Goal: Task Accomplishment & Management: Complete application form

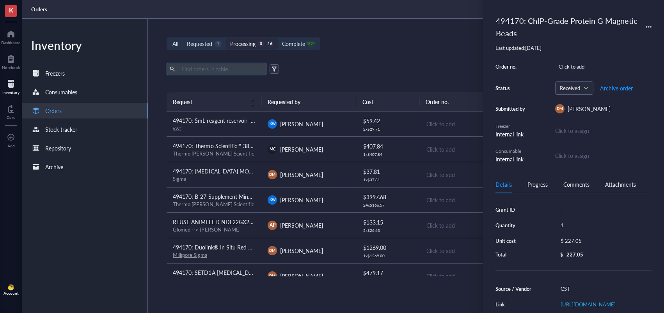
click at [236, 70] on input "text" at bounding box center [220, 69] width 85 height 12
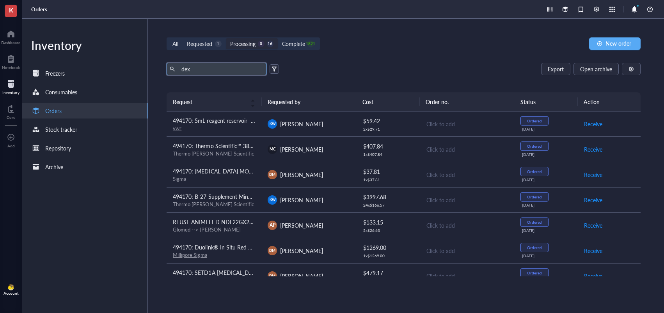
type input "dex"
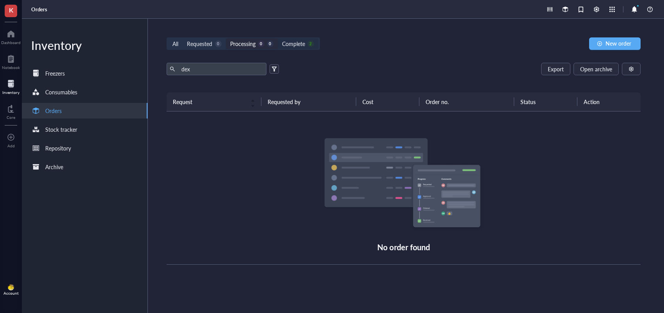
click at [298, 47] on div "Complete" at bounding box center [293, 43] width 23 height 9
click at [278, 38] on input "Complete 2" at bounding box center [278, 38] width 0 height 0
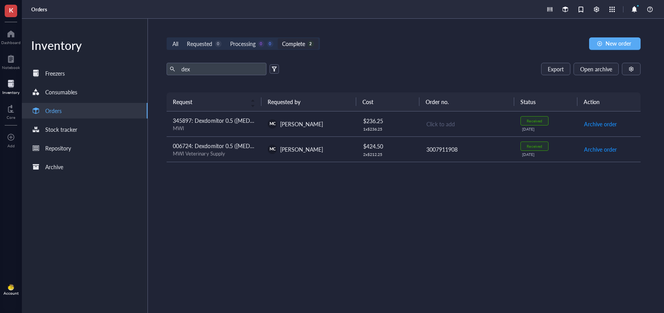
click at [247, 127] on div "MWI" at bounding box center [214, 128] width 82 height 7
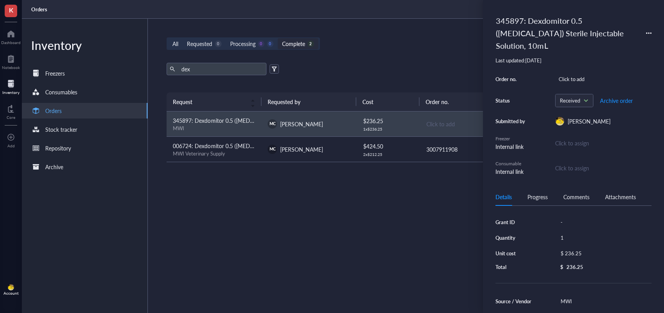
click at [648, 32] on icon at bounding box center [648, 32] width 5 height 5
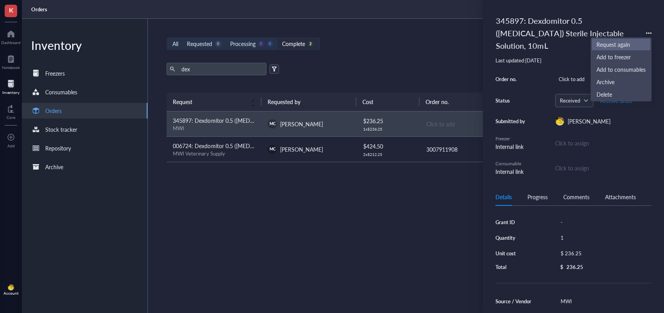
click at [618, 44] on span "Request again" at bounding box center [620, 44] width 49 height 9
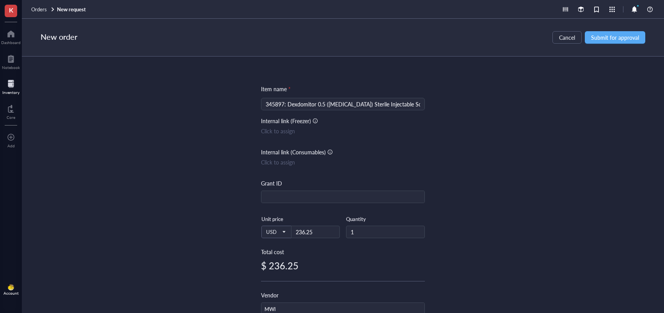
click at [283, 106] on input "345897: Dexdomitor 0.5 ([MEDICAL_DATA]) Sterile Injectable Solution, 10mL" at bounding box center [343, 104] width 154 height 12
drag, startPoint x: 283, startPoint y: 106, endPoint x: 237, endPoint y: 107, distance: 46.0
click at [238, 107] on div "Item name * 345897: Dexdomitor 0.5 ([MEDICAL_DATA]) Sterile Injectable Solution…" at bounding box center [343, 185] width 642 height 257
type input "494170: Dexdomitor 0.5 ([MEDICAL_DATA]) Sterile Injectable Solution, 10mL"
click at [466, 151] on div "Item name * 494170: Dexdomitor 0.5 ([MEDICAL_DATA]) Sterile Injectable Solution…" at bounding box center [343, 185] width 642 height 257
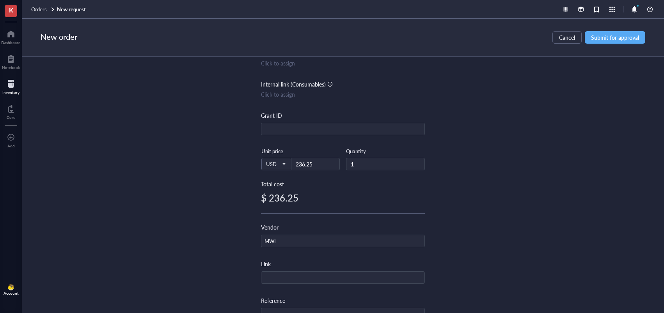
scroll to position [69, 0]
click at [608, 41] on span "Submit for approval" at bounding box center [615, 37] width 48 height 6
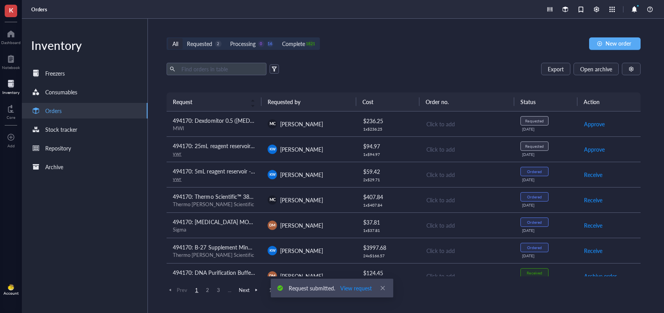
drag, startPoint x: 200, startPoint y: 44, endPoint x: 204, endPoint y: 51, distance: 7.8
click at [200, 44] on div "Requested" at bounding box center [199, 43] width 25 height 9
click at [183, 38] on input "Requested 2" at bounding box center [183, 38] width 0 height 0
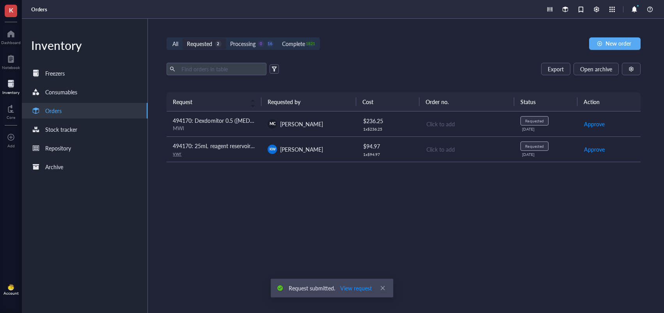
click at [259, 129] on td "494170: Dexdomitor 0.5 ([MEDICAL_DATA]) Sterile Injectable Solution, 10mL MWI" at bounding box center [214, 124] width 95 height 25
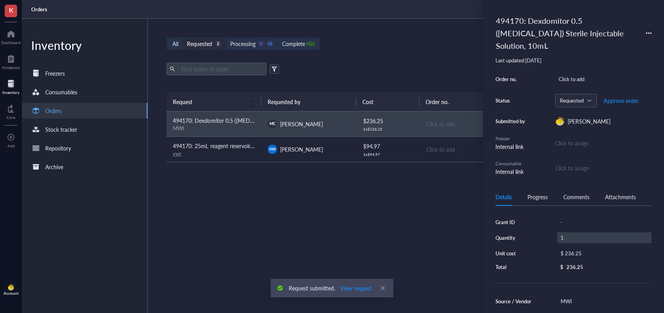
scroll to position [2, 0]
click at [572, 239] on div "1" at bounding box center [604, 235] width 94 height 11
type input "2"
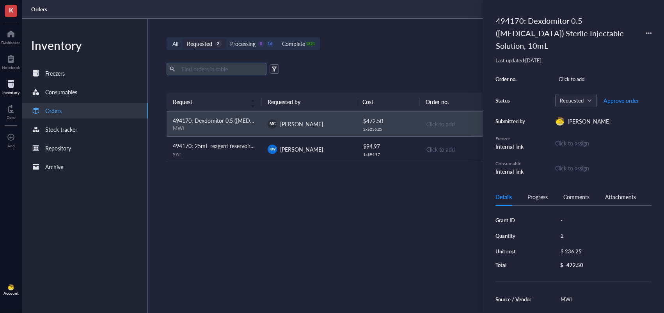
click at [227, 73] on input "text" at bounding box center [220, 69] width 85 height 12
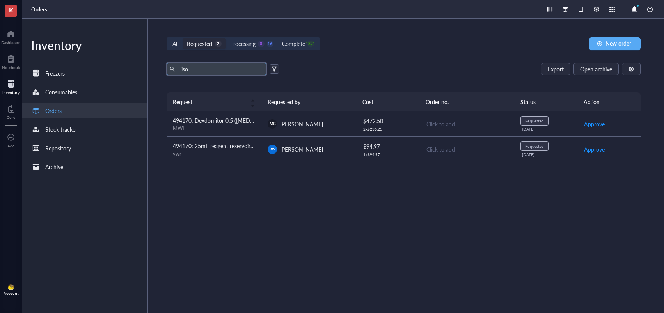
type input "iso"
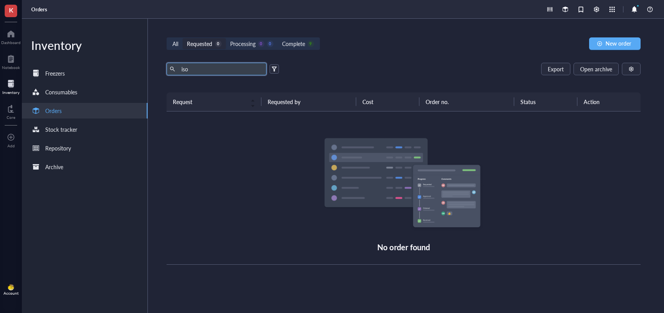
drag, startPoint x: 303, startPoint y: 41, endPoint x: 300, endPoint y: 55, distance: 13.5
click at [303, 41] on div "Complete" at bounding box center [293, 43] width 23 height 9
click at [278, 38] on input "Complete 9" at bounding box center [278, 38] width 0 height 0
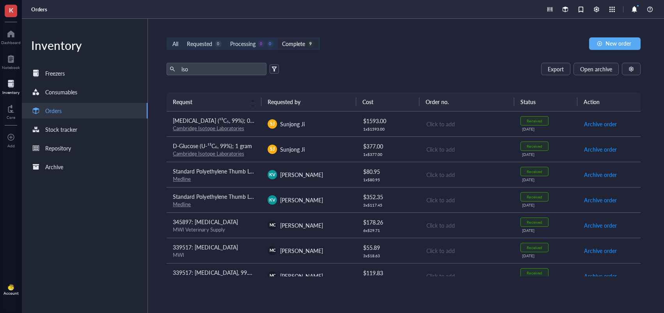
click at [248, 260] on td "339517: [MEDICAL_DATA] MWI" at bounding box center [214, 250] width 95 height 25
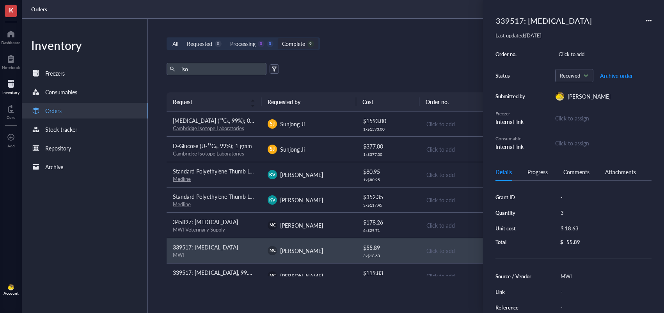
click at [649, 21] on icon at bounding box center [648, 20] width 5 height 5
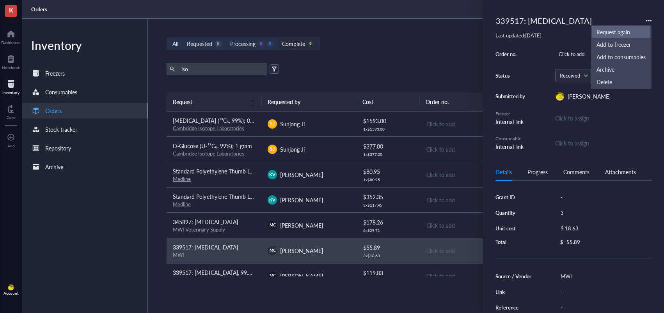
click at [628, 34] on span "Request again" at bounding box center [620, 32] width 49 height 9
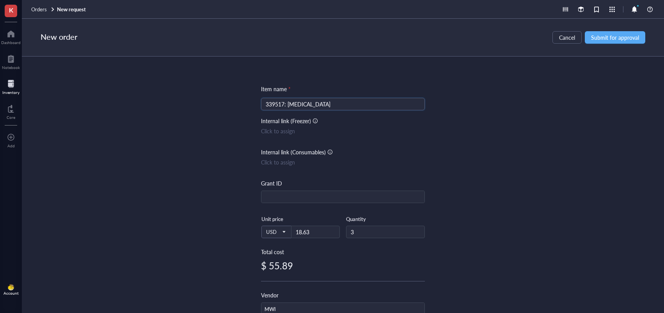
drag, startPoint x: 283, startPoint y: 107, endPoint x: 256, endPoint y: 106, distance: 26.5
click at [256, 106] on div "Item name * 339517: [MEDICAL_DATA] 339517: [MEDICAL_DATA] Internal link (Freeze…" at bounding box center [343, 185] width 642 height 257
type input "494170: [MEDICAL_DATA]"
click at [499, 123] on div "Item name * 494170: [MEDICAL_DATA] 494170: [MEDICAL_DATA] Internal link (Freeze…" at bounding box center [343, 185] width 642 height 257
click at [620, 39] on span "Submit for approval" at bounding box center [615, 37] width 48 height 6
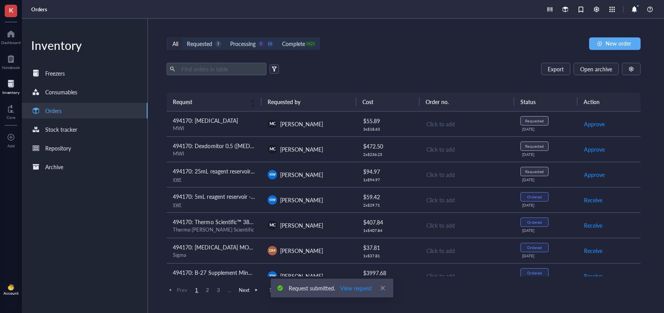
click at [236, 125] on div "MWI" at bounding box center [214, 128] width 82 height 7
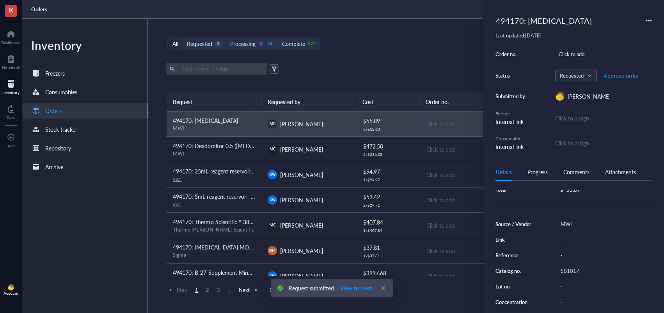
scroll to position [81, 0]
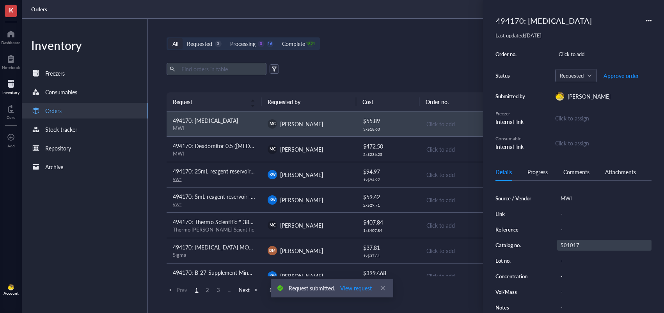
click at [579, 247] on div "501017" at bounding box center [604, 245] width 94 height 11
click at [574, 246] on input "501017" at bounding box center [569, 245] width 25 height 10
drag, startPoint x: 382, startPoint y: 67, endPoint x: 274, endPoint y: 61, distance: 108.6
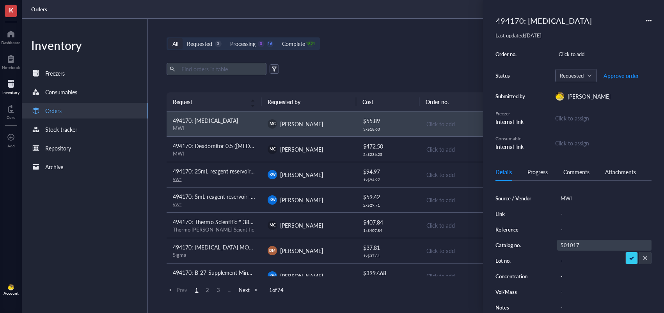
click at [365, 67] on div "Export Open archive" at bounding box center [404, 69] width 474 height 12
click at [202, 42] on div "Requested" at bounding box center [199, 43] width 25 height 9
click at [183, 38] on input "Requested 3" at bounding box center [183, 38] width 0 height 0
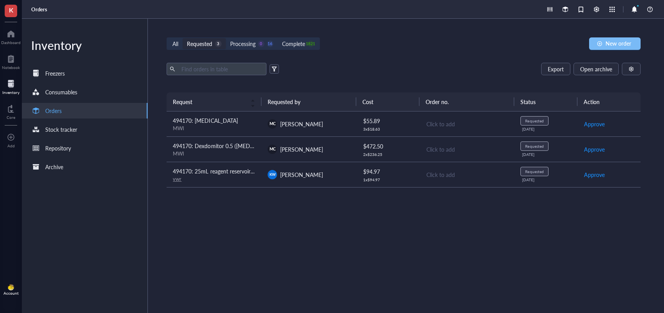
click at [597, 42] on div "button" at bounding box center [599, 43] width 5 height 5
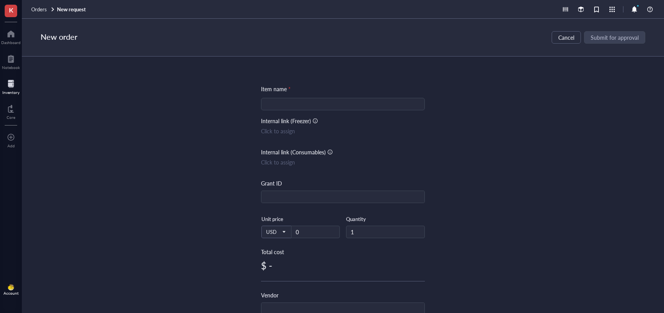
click at [311, 99] on input "search" at bounding box center [343, 104] width 154 height 12
type input "494170: [MEDICAL_DATA]"
click at [289, 304] on input "text" at bounding box center [342, 309] width 163 height 12
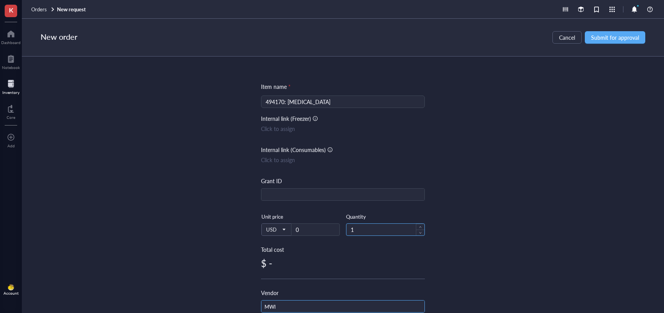
type input "MWI"
click at [371, 228] on input "1" at bounding box center [385, 230] width 78 height 12
type input "2"
click at [319, 230] on input "0" at bounding box center [315, 230] width 48 height 12
type input "80"
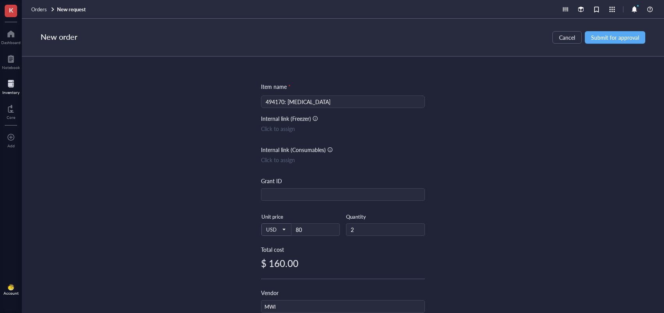
click at [511, 200] on div "Item name * 494170: [MEDICAL_DATA] Internal link (Freezer) Click to assign Inte…" at bounding box center [343, 185] width 642 height 257
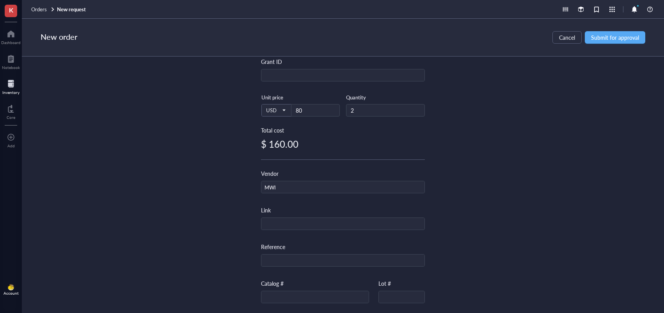
scroll to position [124, 0]
click at [620, 41] on button "Submit for approval" at bounding box center [615, 37] width 60 height 12
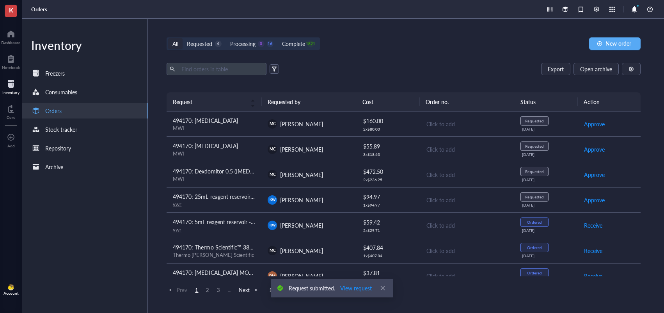
click at [583, 125] on td "Approve" at bounding box center [608, 124] width 63 height 25
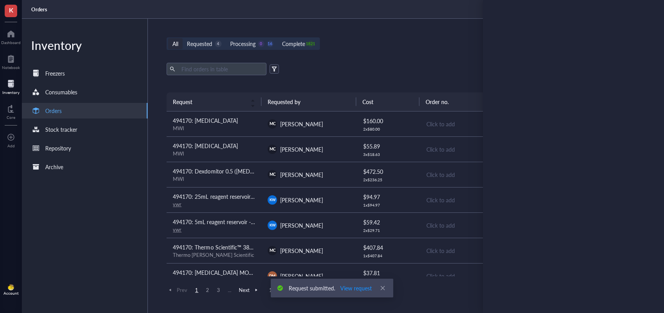
click at [448, 74] on div "Export Open archive" at bounding box center [404, 69] width 474 height 12
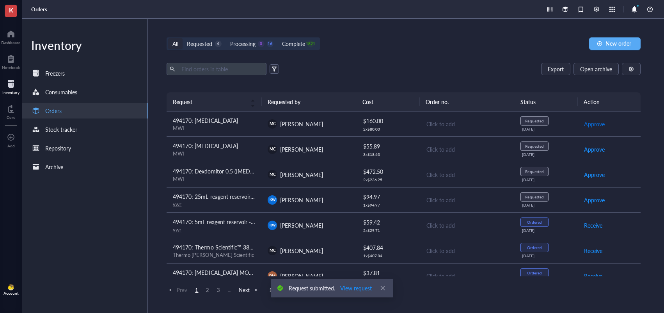
click at [592, 128] on button "Approve" at bounding box center [593, 124] width 21 height 12
click at [593, 127] on span "Place order" at bounding box center [597, 124] width 27 height 9
click at [593, 149] on span "Approve" at bounding box center [594, 149] width 21 height 9
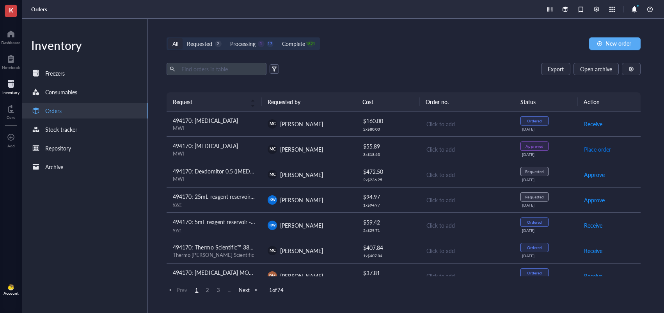
click at [593, 149] on span "Place order" at bounding box center [597, 149] width 27 height 9
click at [590, 177] on span "Approve" at bounding box center [594, 174] width 21 height 9
click at [590, 177] on span "Place order" at bounding box center [597, 174] width 27 height 9
click at [613, 44] on span "New order" at bounding box center [618, 43] width 26 height 6
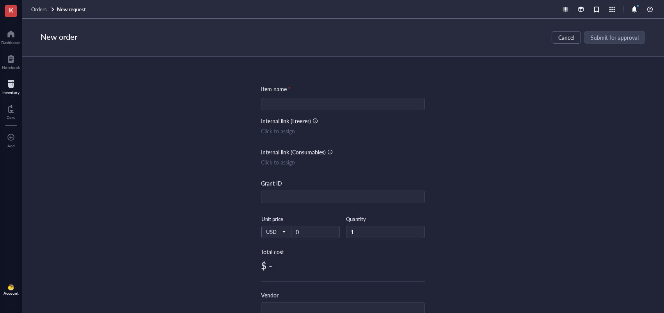
click at [372, 106] on input "search" at bounding box center [343, 104] width 154 height 12
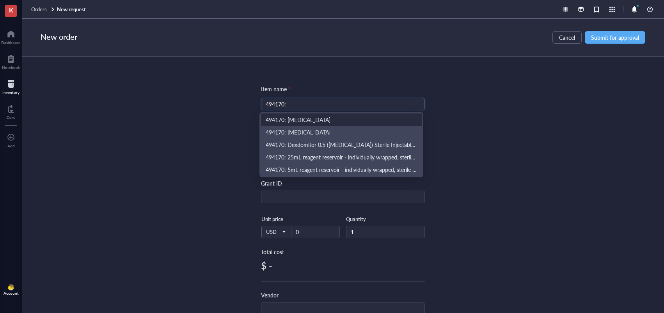
paste input "Mcl-1 (D35A5) Rabbit mAb #5453"
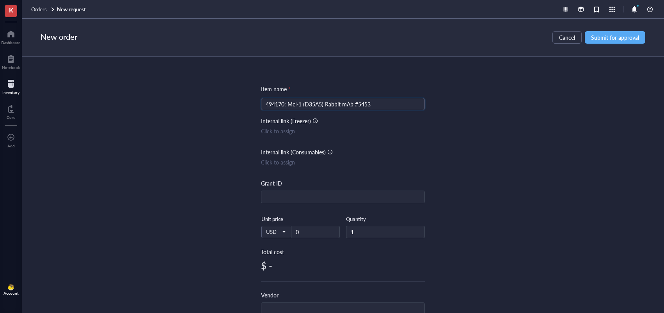
type input "494170: Mcl-1 (D35A5) Rabbit mAb #5453"
click at [515, 121] on div "Item name * 494170: Mcl-1 (D35A5) Rabbit mAb #5453 494170: Mcl-1 (D35A5) Rabbit…" at bounding box center [343, 185] width 642 height 257
click at [362, 103] on input "494170: Mcl-1 (D35A5) Rabbit mAb #5453" at bounding box center [343, 104] width 154 height 12
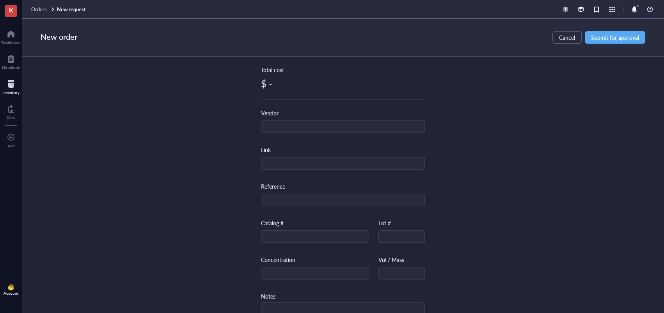
scroll to position [204, 0]
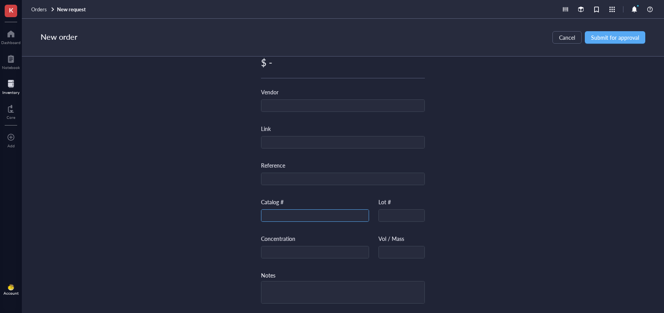
click at [307, 210] on input "text" at bounding box center [314, 216] width 107 height 12
paste input "5453"
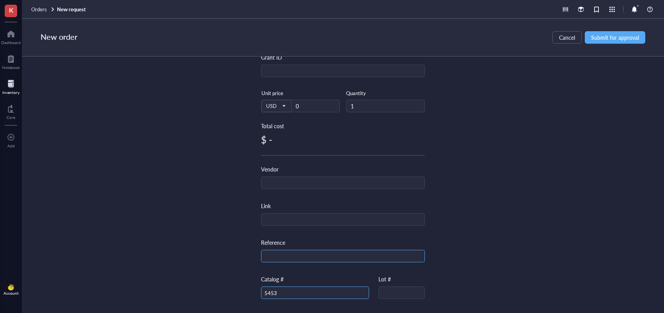
scroll to position [101, 0]
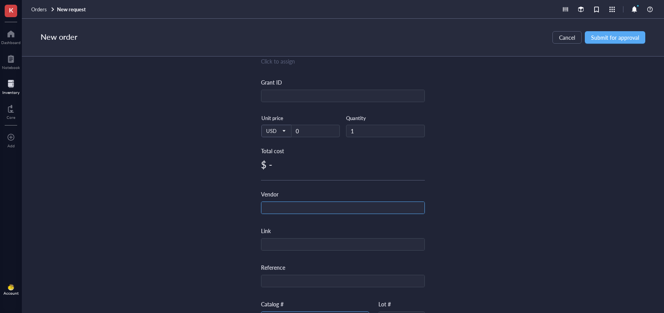
type input "5453"
click at [287, 204] on input "text" at bounding box center [342, 208] width 163 height 12
type input "CST"
click at [303, 132] on input "0" at bounding box center [315, 131] width 48 height 12
type input "339"
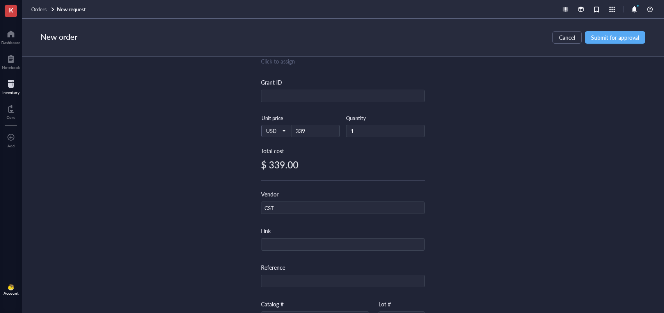
drag, startPoint x: 492, startPoint y: 113, endPoint x: 533, endPoint y: 84, distance: 49.8
click at [492, 113] on div "Item name * 494170: Mcl-1 (D35A5) Rabbit mAb #5453 Internal link (Freezer) Clic…" at bounding box center [343, 185] width 642 height 257
click at [610, 39] on span "Submit for approval" at bounding box center [615, 37] width 48 height 6
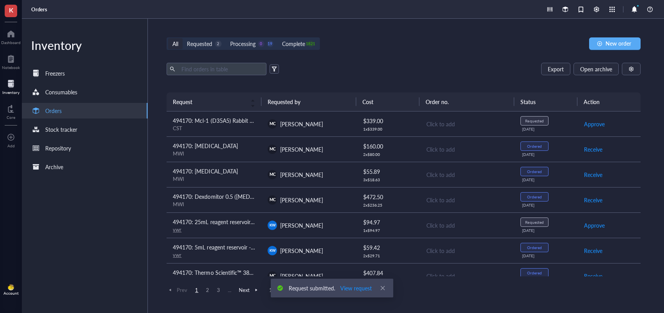
click at [227, 128] on div "CST" at bounding box center [214, 128] width 82 height 7
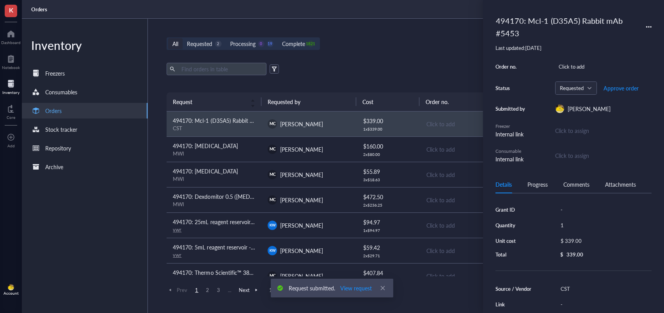
click at [649, 29] on icon at bounding box center [648, 26] width 5 height 5
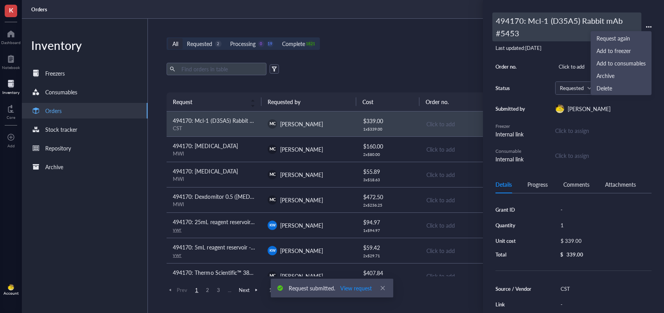
click at [555, 26] on div "494170: Mcl-1 (D35A5) Rabbit mAb #5453" at bounding box center [566, 26] width 149 height 29
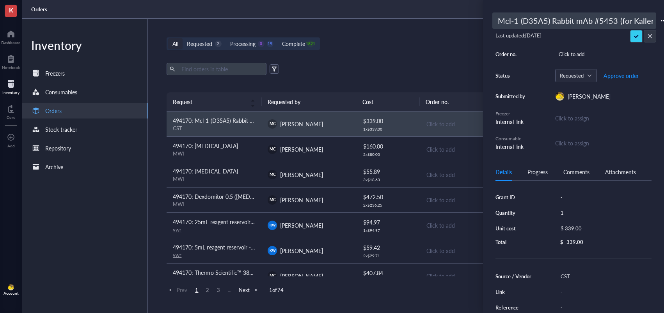
type input "494170: Mcl-1 (D35A5) Rabbit mAb #5453 (for Kallen)"
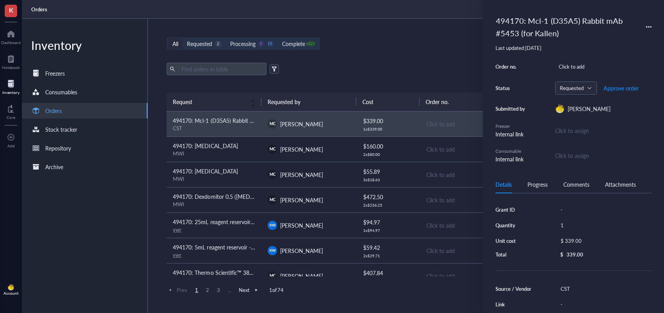
click at [443, 36] on div "All Requested 2 Processing 0 19 Complete 1821 New order Export Open archive Req…" at bounding box center [403, 166] width 511 height 294
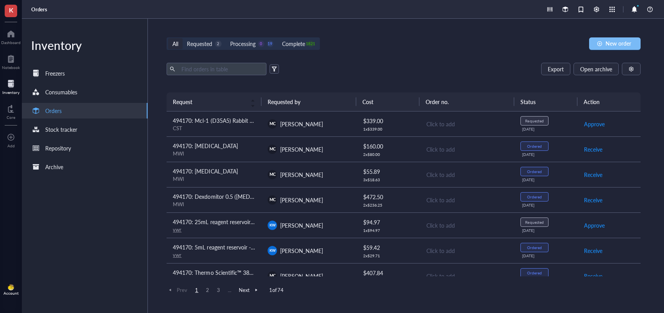
click at [604, 43] on button "New order" at bounding box center [614, 43] width 51 height 12
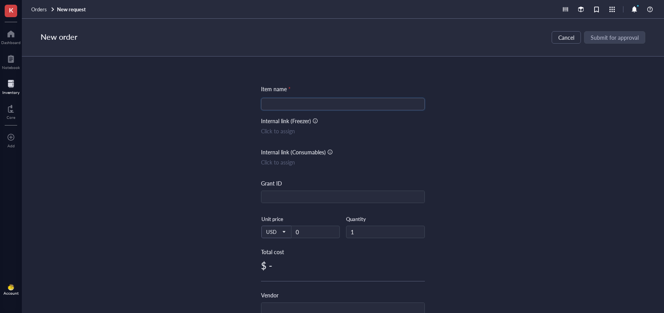
click at [370, 108] on input "search" at bounding box center [343, 104] width 154 height 12
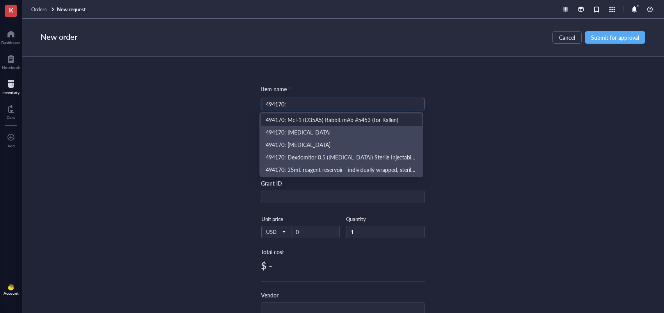
paste input "Mcl-1 Antibody #4572"
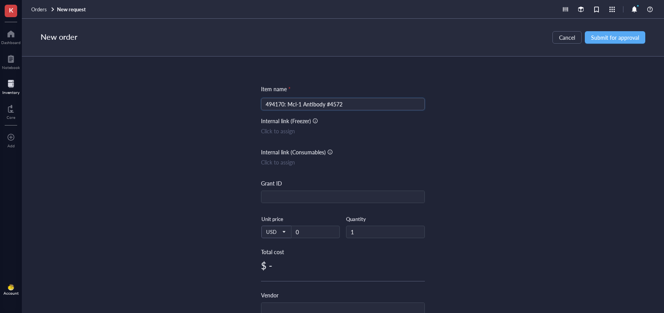
type input "494170: Mcl-1 Antibody #4572"
click at [503, 152] on div "Item name * 494170: Mcl-1 Antibody #4572 494170: Mcl-1 Antibody #4572 Internal …" at bounding box center [343, 185] width 642 height 257
click at [296, 305] on input "text" at bounding box center [342, 309] width 163 height 12
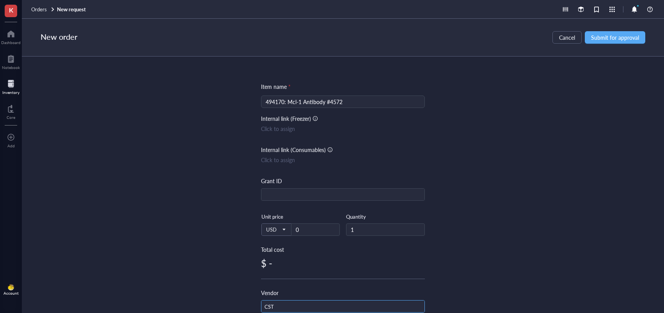
type input "CST"
click at [316, 228] on input "0" at bounding box center [315, 230] width 48 height 12
type input "350"
click at [448, 200] on div "Item name * 494170: Mcl-1 Antibody #4572 Internal link (Freezer) Click to assig…" at bounding box center [343, 185] width 642 height 257
click at [604, 34] on span "Submit for approval" at bounding box center [615, 37] width 48 height 6
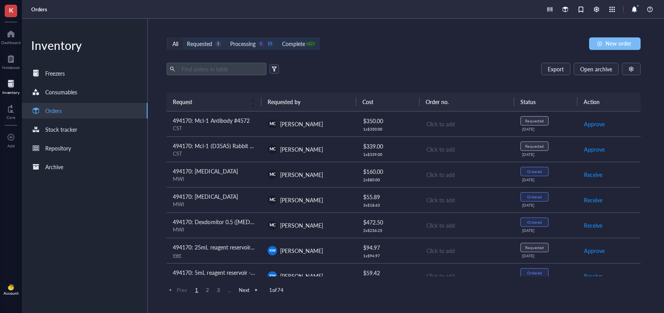
click at [622, 43] on span "New order" at bounding box center [618, 43] width 26 height 6
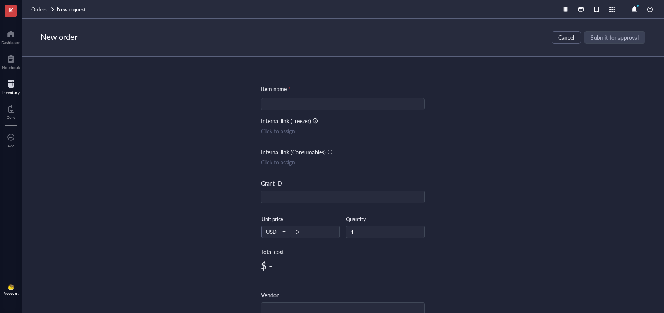
click at [409, 104] on input "search" at bounding box center [343, 104] width 154 height 12
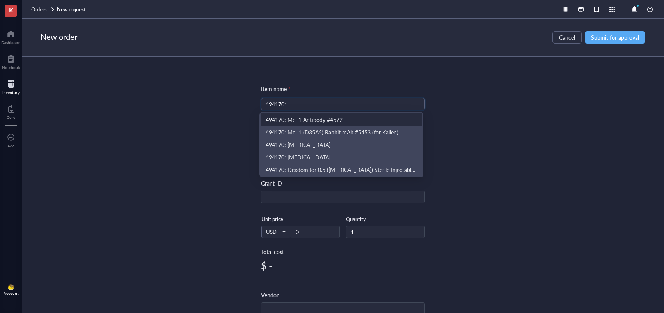
paste input "Phospho-Mcl-1 (Ser64) Antibody #13297"
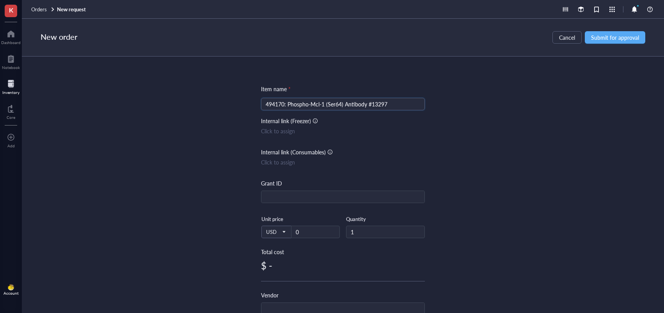
type input "494170: Phospho-Mcl-1 (Ser64) Antibody #13297"
click at [490, 117] on div "Item name * 494170: Phospho-Mcl-1 (Ser64) Antibody #13297 494170: Phospho-Mcl-1…" at bounding box center [343, 185] width 642 height 257
click at [280, 308] on input "text" at bounding box center [342, 309] width 163 height 12
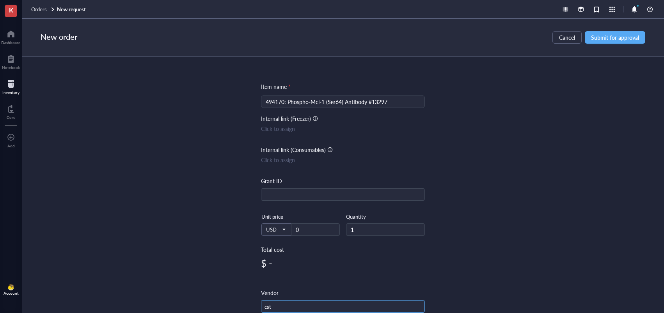
type input "cst"
click at [311, 222] on div "Unit price 0" at bounding box center [315, 224] width 49 height 23
click at [314, 232] on input "0" at bounding box center [315, 230] width 48 height 12
type input "357"
click at [570, 238] on div "Item name * 494170: Phospho-Mcl-1 (Ser64) Antibody #13297 Internal link (Freeze…" at bounding box center [343, 185] width 642 height 257
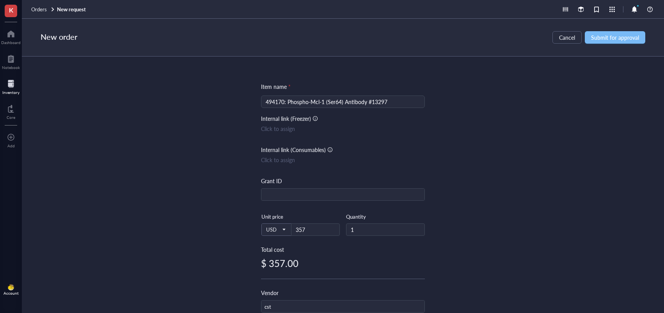
click at [596, 42] on button "Submit for approval" at bounding box center [615, 37] width 60 height 12
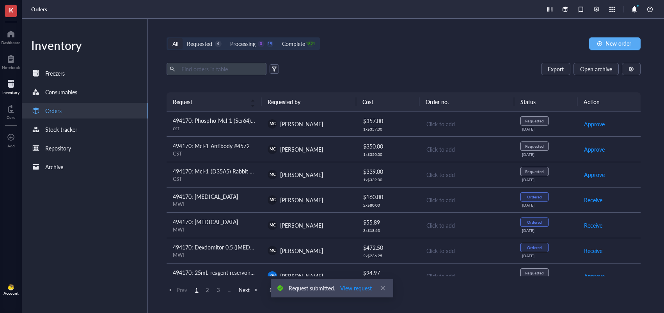
click at [263, 151] on td "MC [PERSON_NAME]" at bounding box center [308, 148] width 95 height 25
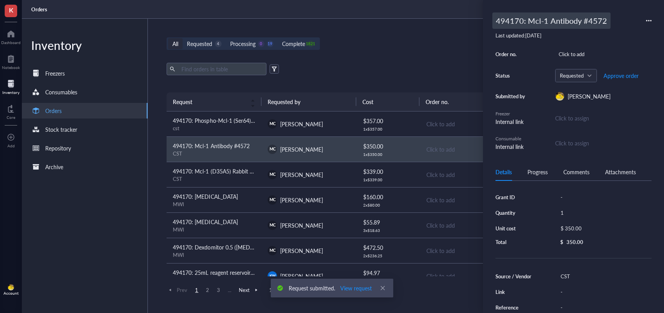
click at [605, 17] on div "494170: Mcl-1 Antibody #4572" at bounding box center [551, 20] width 118 height 16
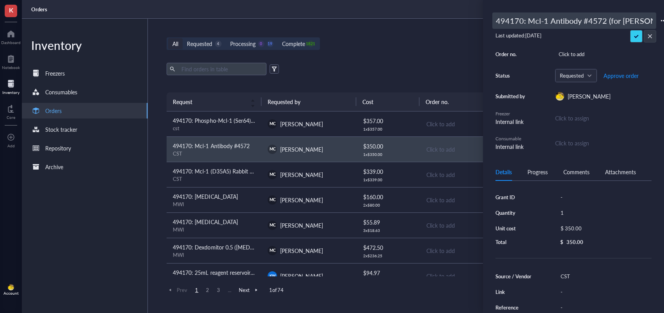
type input "494170: Mcl-1 Antibody #4572 (for [PERSON_NAME])"
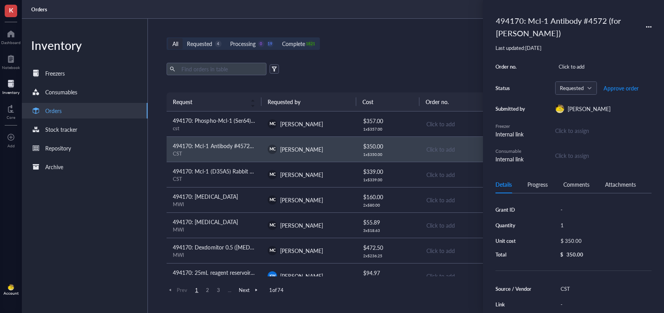
click at [421, 129] on td "Click to add" at bounding box center [466, 124] width 95 height 25
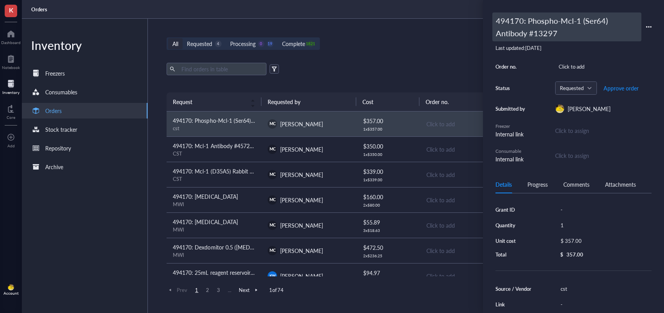
drag, startPoint x: 610, startPoint y: 23, endPoint x: 593, endPoint y: 30, distance: 18.9
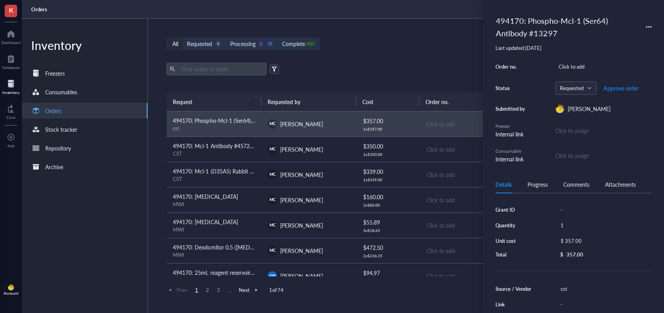
click at [610, 23] on div "494170: Phospho-Mcl-1 (Ser64) Antibody #13297" at bounding box center [566, 26] width 149 height 29
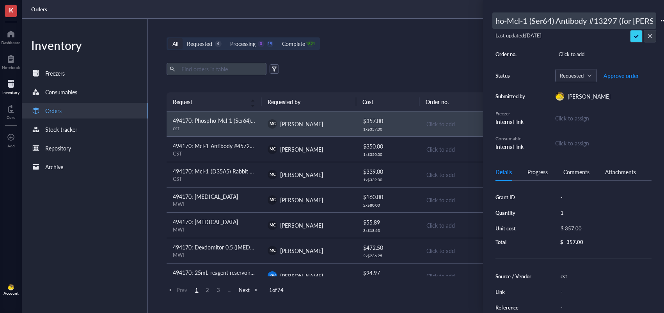
type input "494170: Phospho-Mcl-1 (Ser64) Antibody #13297 (for [PERSON_NAME])"
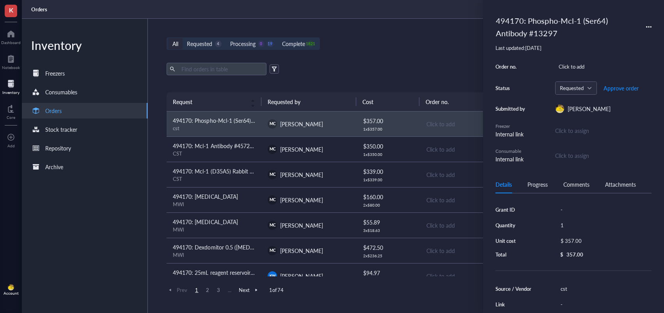
drag, startPoint x: 454, startPoint y: 60, endPoint x: 459, endPoint y: 67, distance: 9.1
click at [454, 60] on div "All Requested 4 Processing 0 19 Complete 1821 New order Export Open archive Req…" at bounding box center [403, 166] width 511 height 294
click at [411, 59] on div "All Requested 4 Processing 0 19 Complete 1821 New order Export Open archive Req…" at bounding box center [403, 166] width 511 height 294
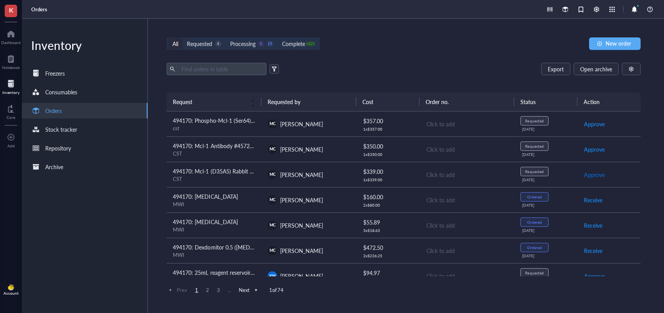
click at [590, 175] on span "Approve" at bounding box center [594, 174] width 21 height 9
click at [590, 175] on span "Place order" at bounding box center [597, 174] width 27 height 9
click at [593, 147] on span "Approve" at bounding box center [594, 149] width 21 height 9
click at [593, 147] on span "Place order" at bounding box center [597, 149] width 27 height 9
click at [595, 122] on span "Approve" at bounding box center [594, 124] width 21 height 9
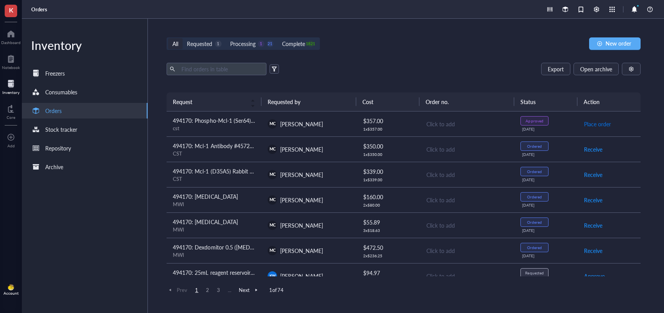
click at [595, 122] on span "Place order" at bounding box center [597, 124] width 27 height 9
